Goal: Check status: Check status

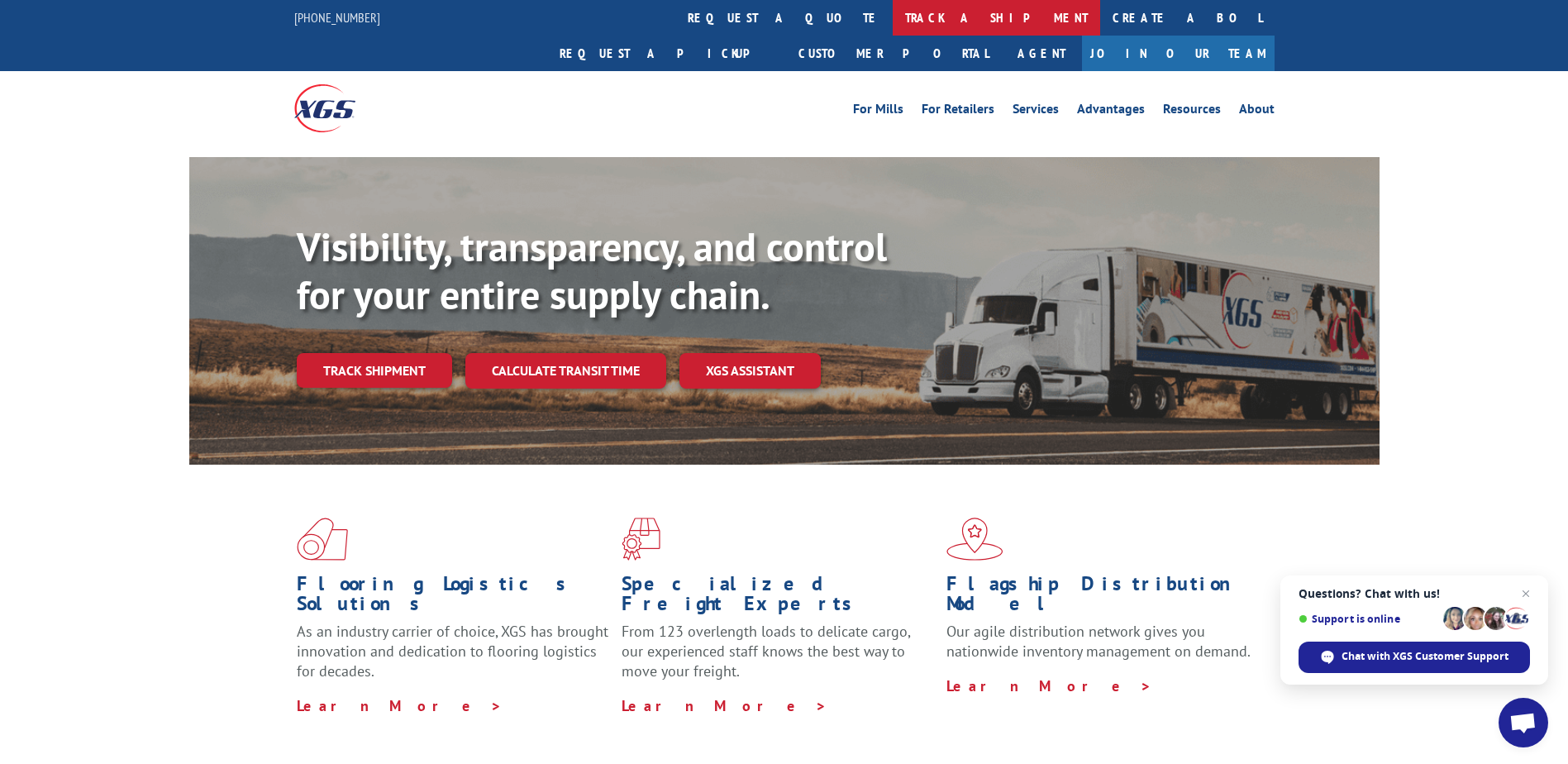
click at [893, 18] on link "track a shipment" at bounding box center [996, 17] width 207 height 36
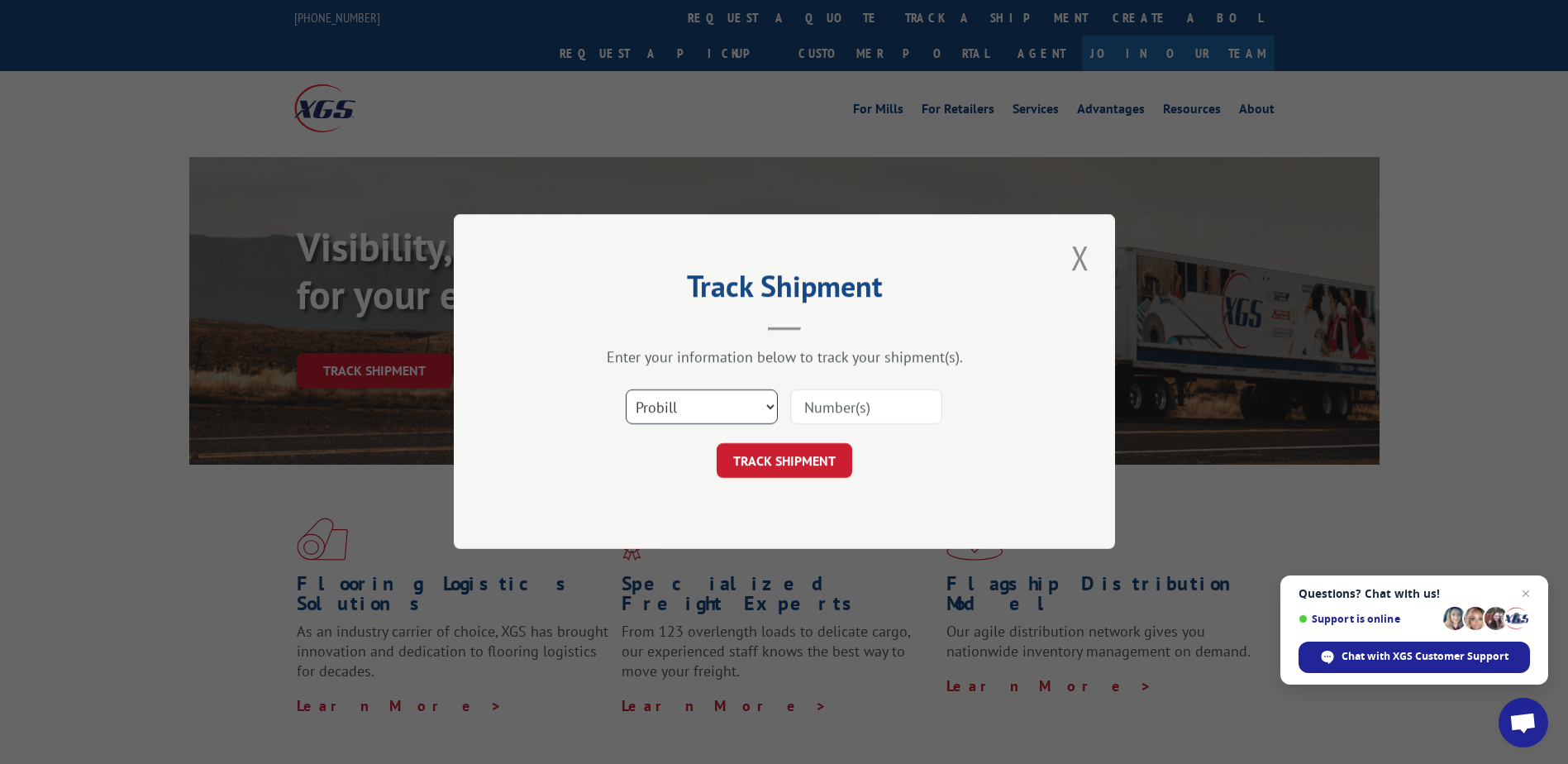
click at [770, 403] on select "Select category... Probill BOL PO" at bounding box center [702, 408] width 152 height 35
select select "bol"
click at [626, 390] on select "Select category... Probill BOL PO" at bounding box center [702, 408] width 152 height 35
click at [663, 396] on select "Select category... Probill BOL PO" at bounding box center [702, 408] width 152 height 35
click at [651, 410] on select "Select category... Probill BOL PO" at bounding box center [702, 408] width 152 height 35
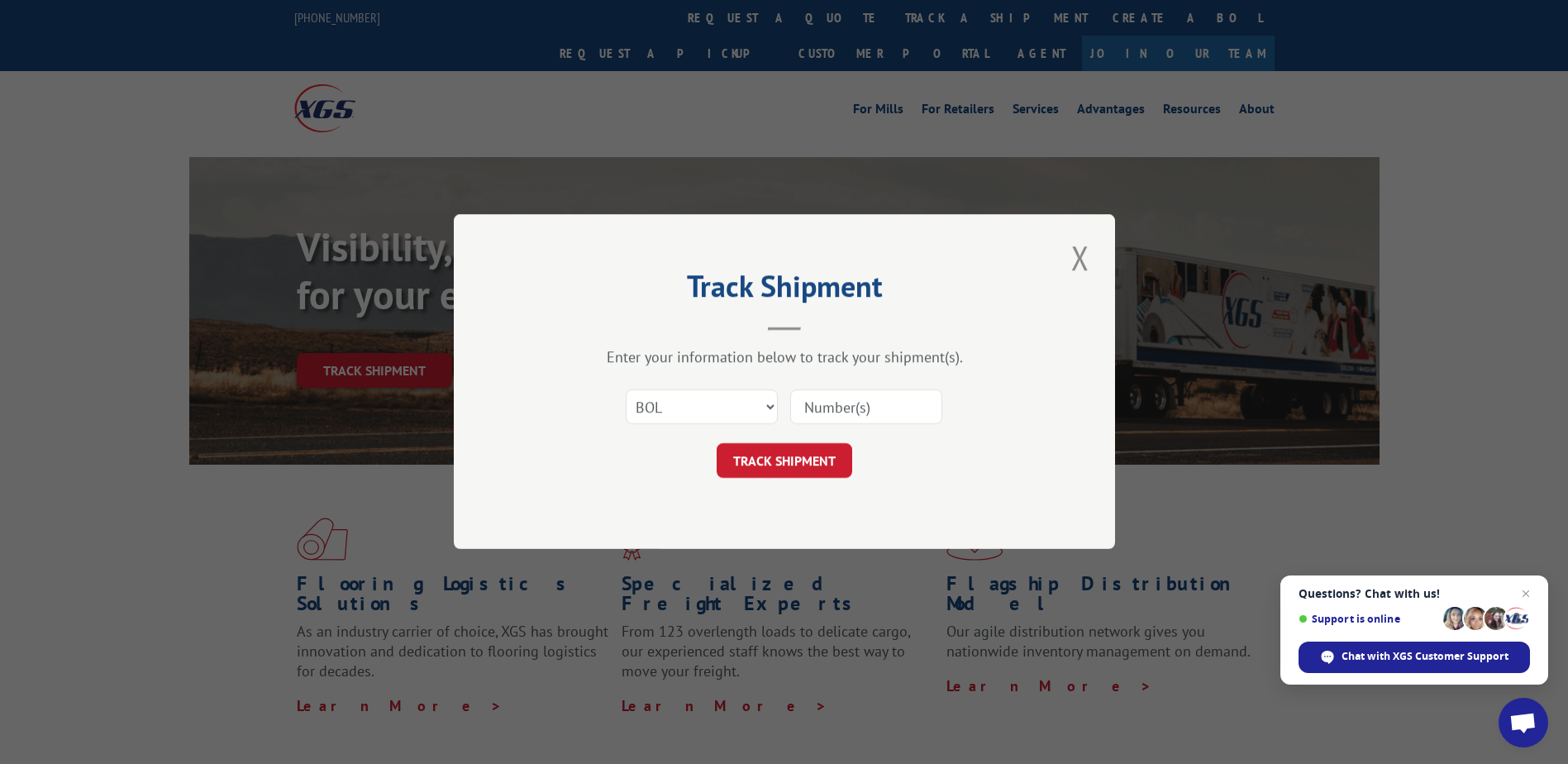
click at [887, 409] on input at bounding box center [866, 408] width 152 height 35
type input "5960046"
click at [804, 452] on button "TRACK SHIPMENT" at bounding box center [784, 462] width 135 height 35
